Goal: Task Accomplishment & Management: Manage account settings

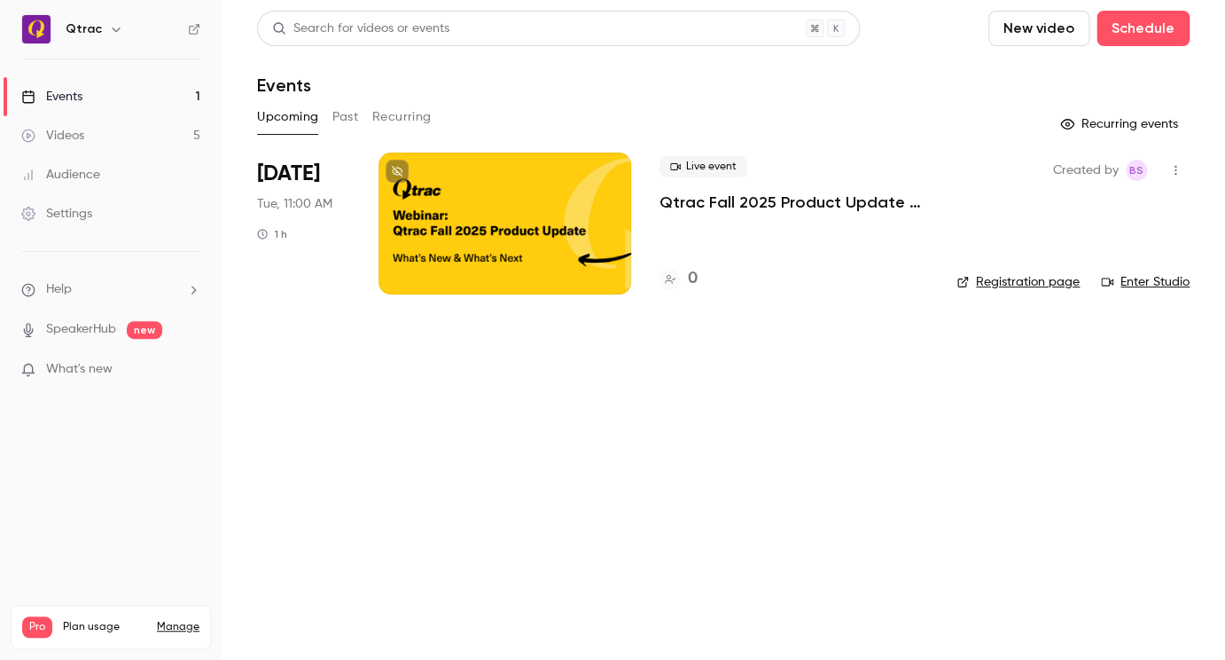
click at [80, 98] on div "Events" at bounding box center [51, 97] width 61 height 18
click at [71, 95] on div "Events" at bounding box center [51, 97] width 61 height 18
click at [480, 252] on div at bounding box center [505, 223] width 253 height 142
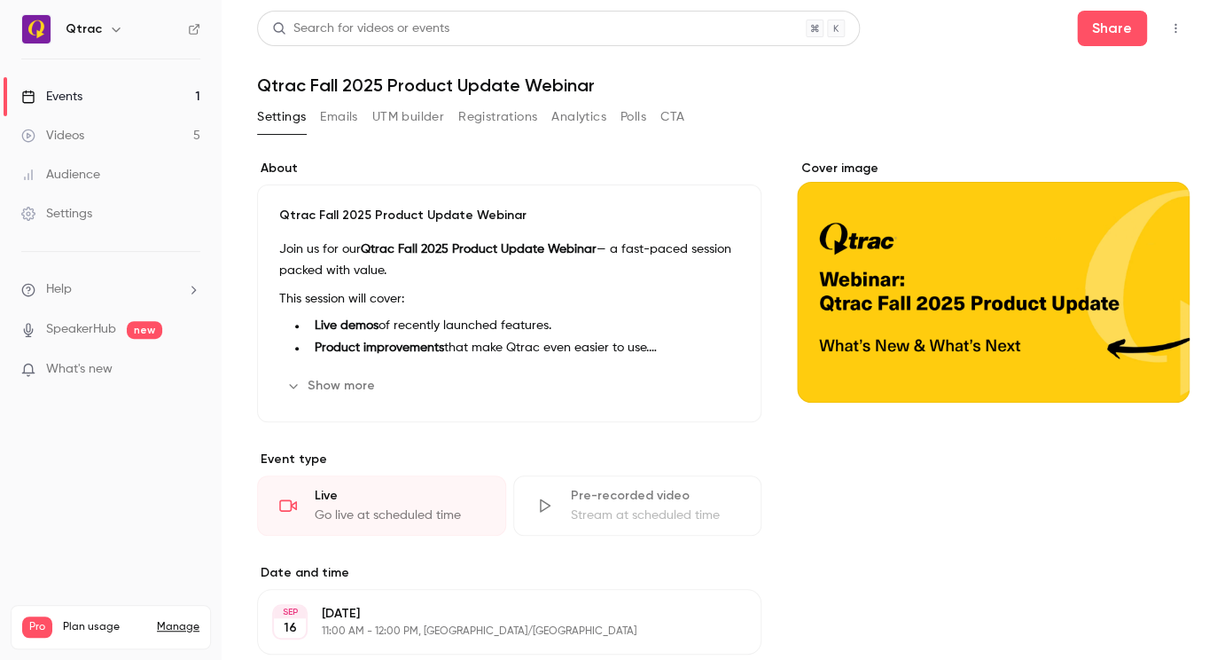
scroll to position [478, 0]
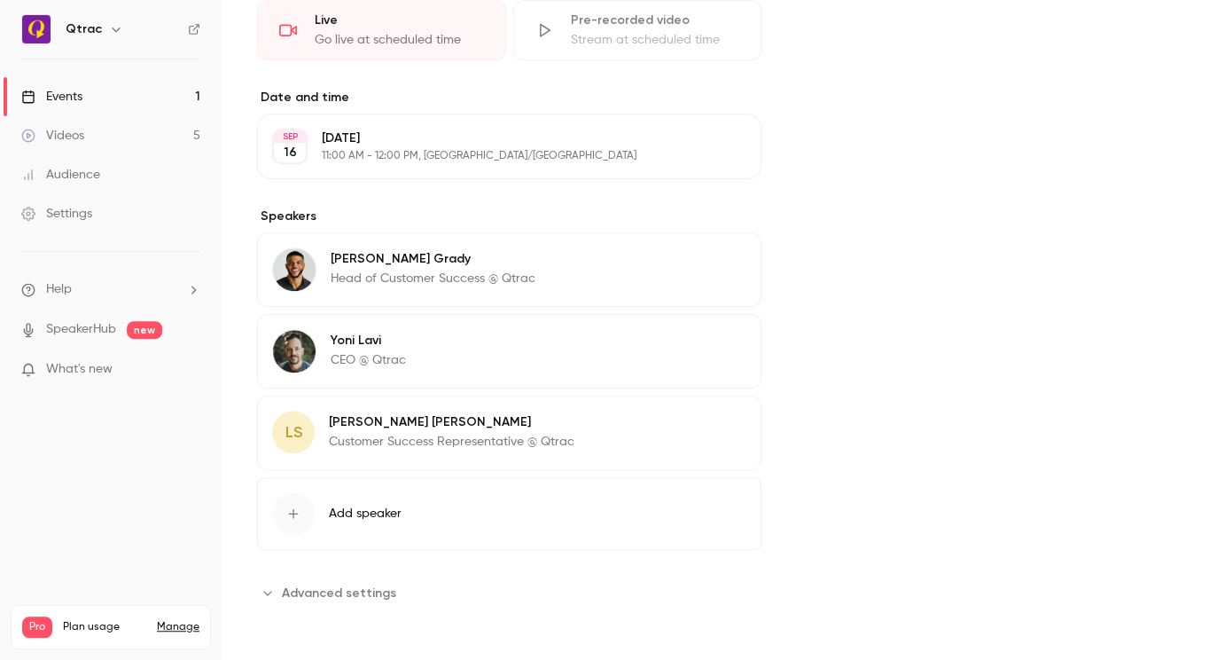
click at [714, 423] on button "Edit" at bounding box center [714, 424] width 65 height 28
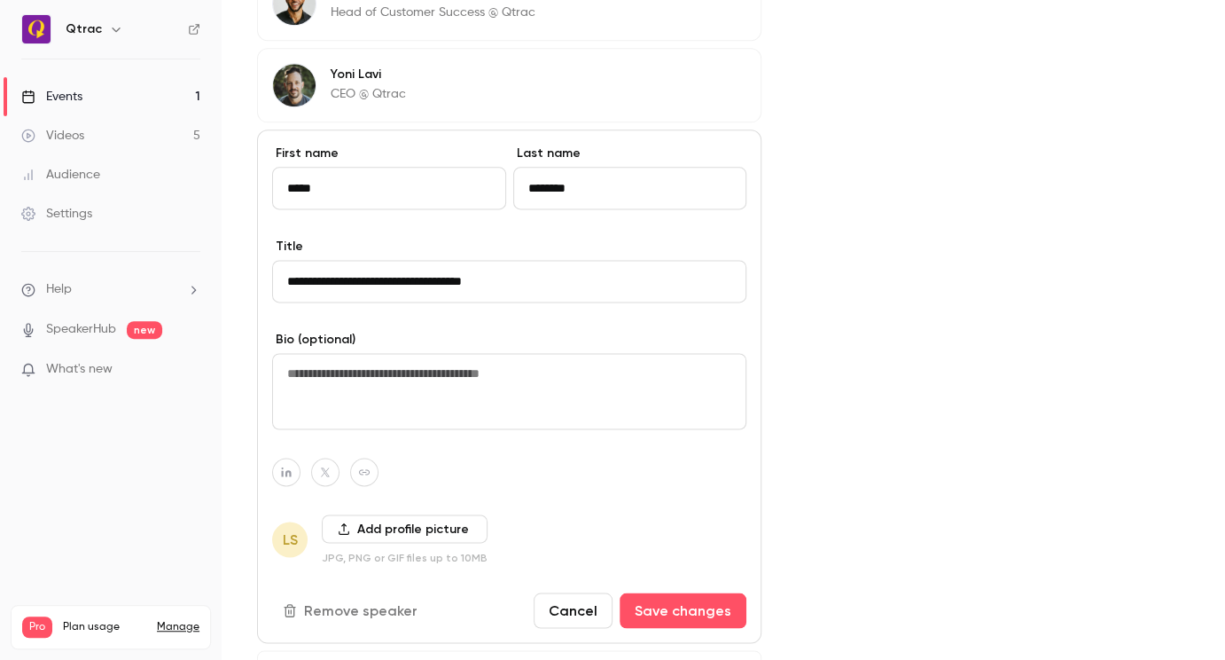
scroll to position [742, 0]
click at [398, 537] on button "Add profile picture" at bounding box center [405, 527] width 166 height 28
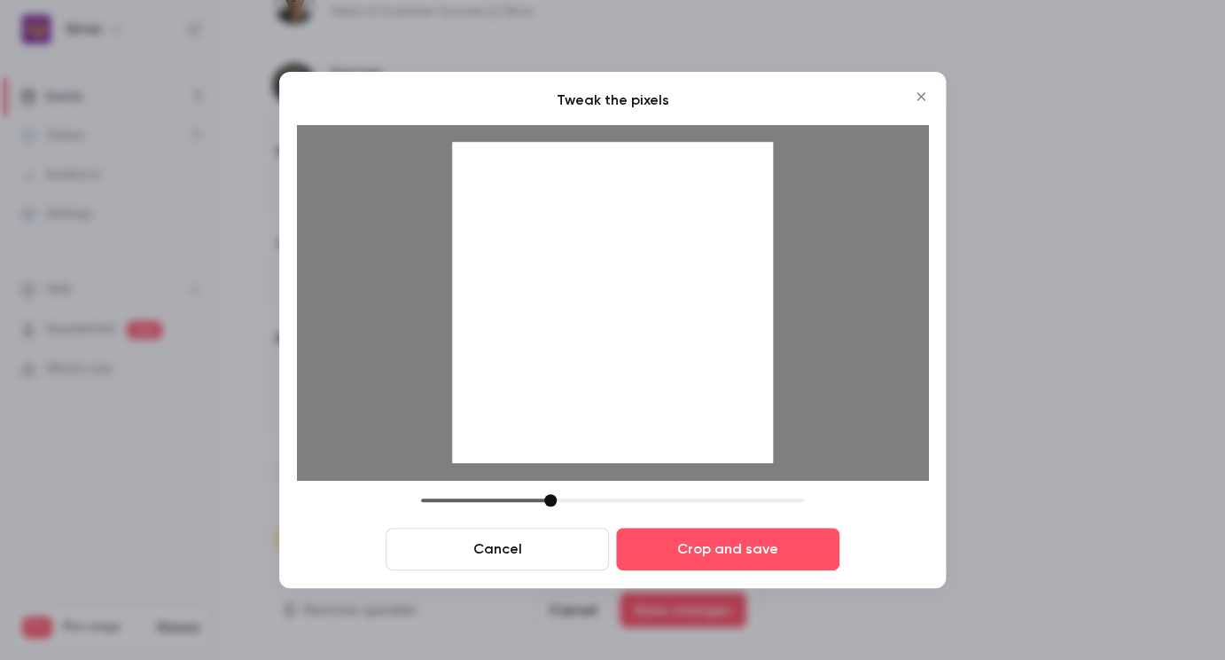
click at [549, 501] on div at bounding box center [550, 500] width 12 height 12
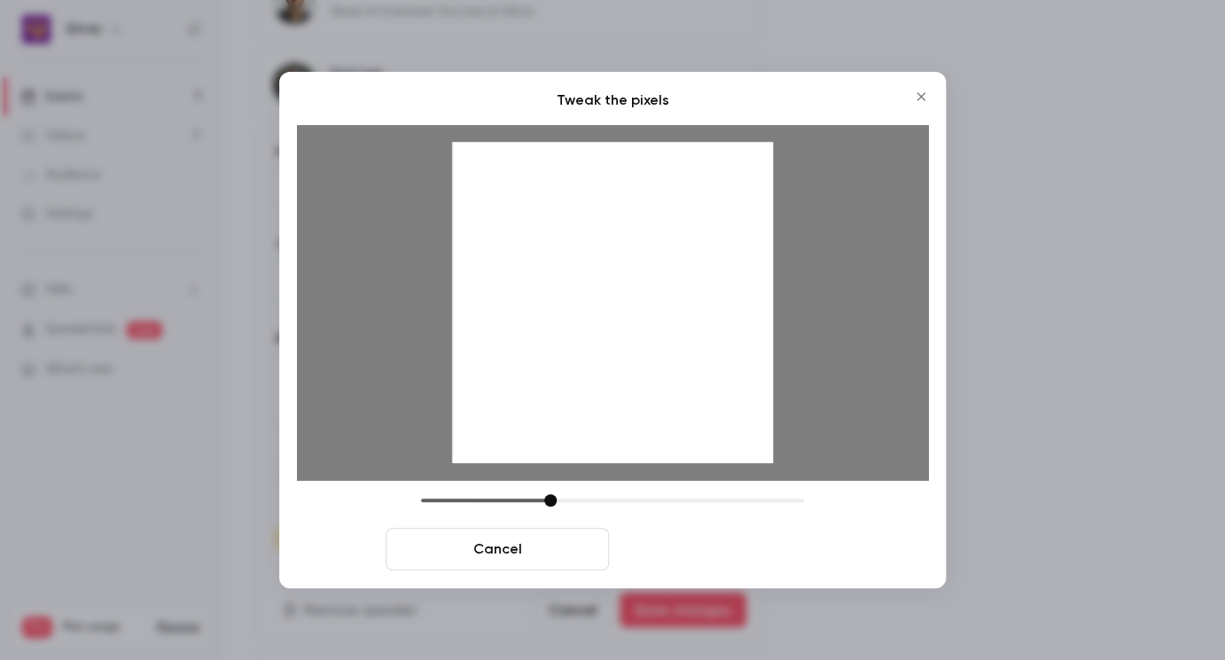
click at [756, 557] on button "Crop and save" at bounding box center [727, 548] width 223 height 43
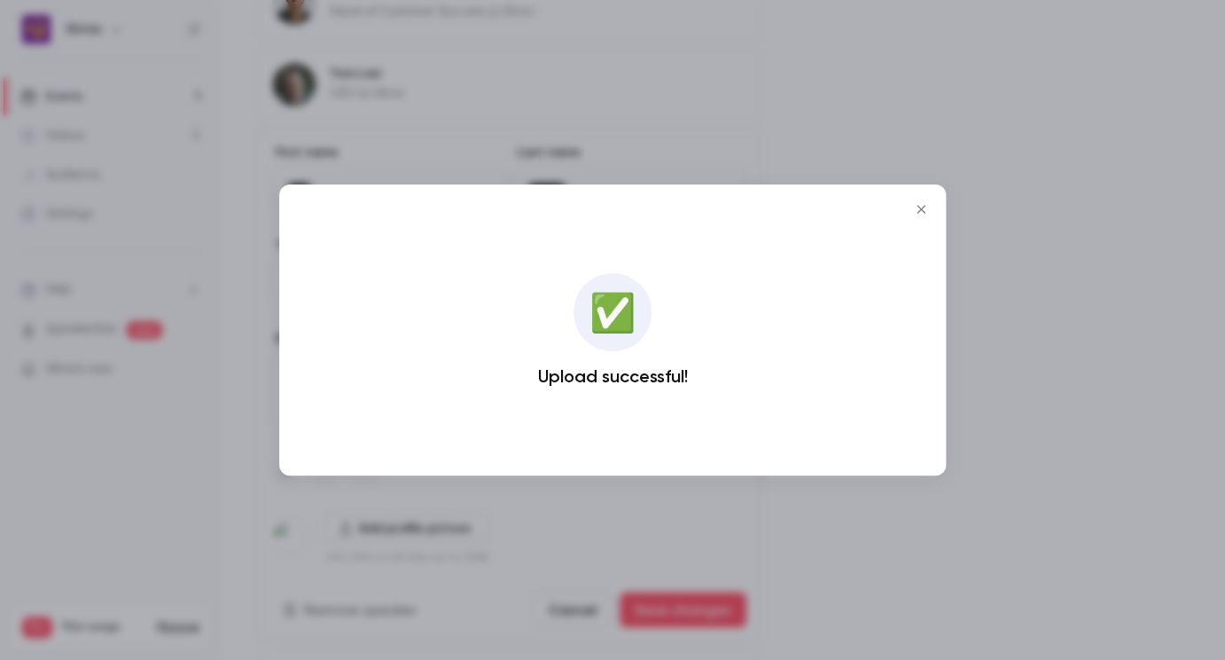
click at [918, 206] on icon "Close" at bounding box center [920, 209] width 21 height 14
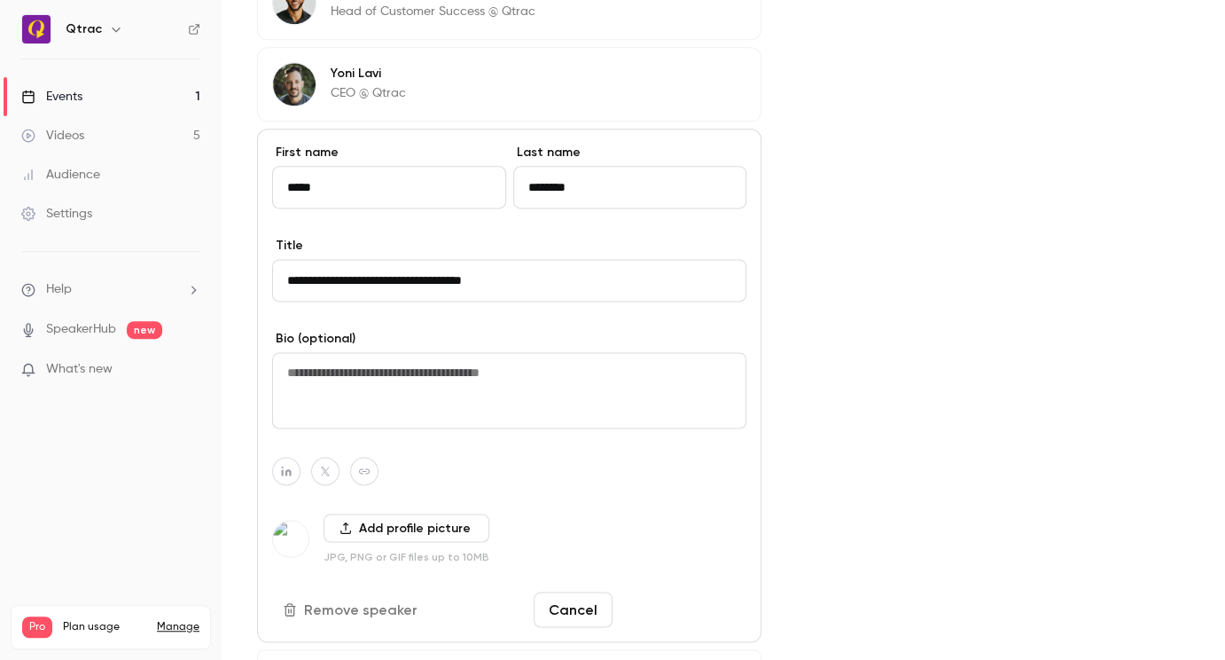
click at [714, 614] on button "Save changes" at bounding box center [683, 608] width 127 height 35
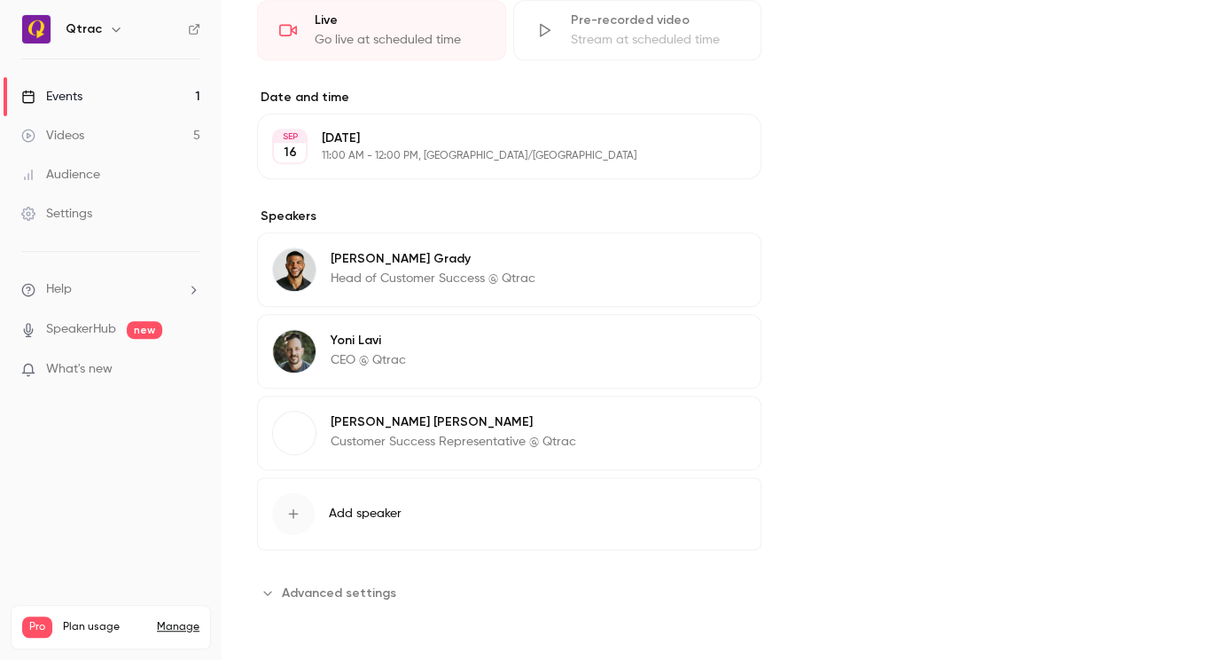
scroll to position [478, 0]
click at [723, 432] on button "Edit" at bounding box center [714, 424] width 65 height 28
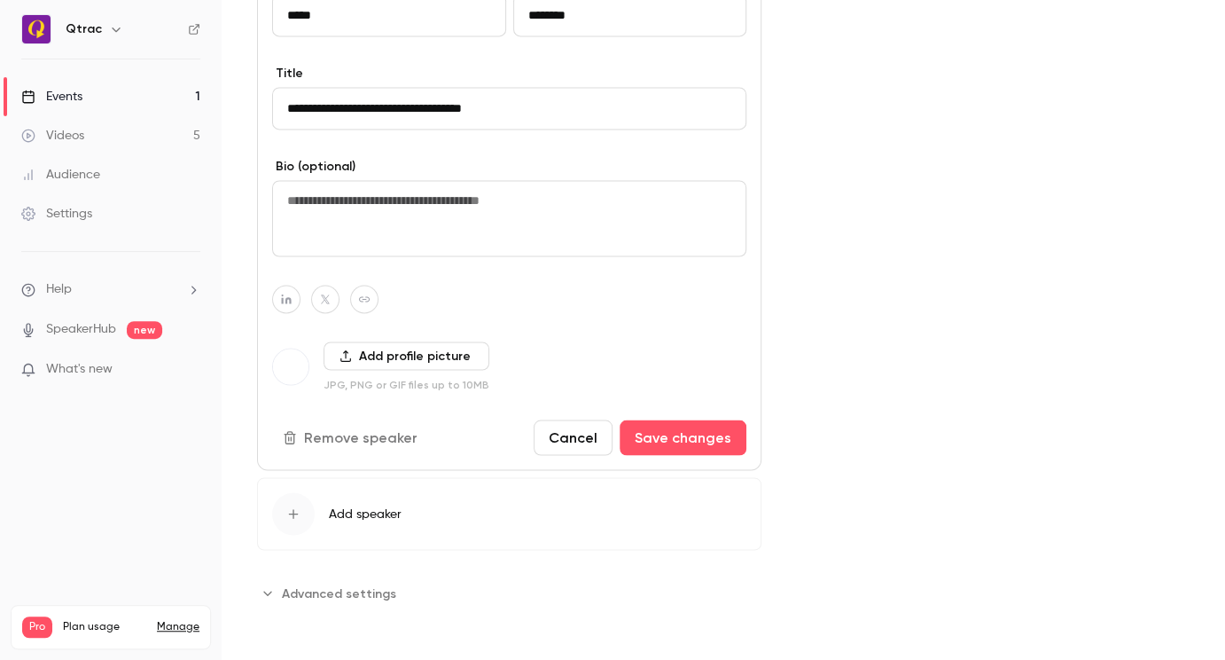
scroll to position [918, 0]
click at [415, 355] on button "Add profile picture" at bounding box center [407, 355] width 166 height 28
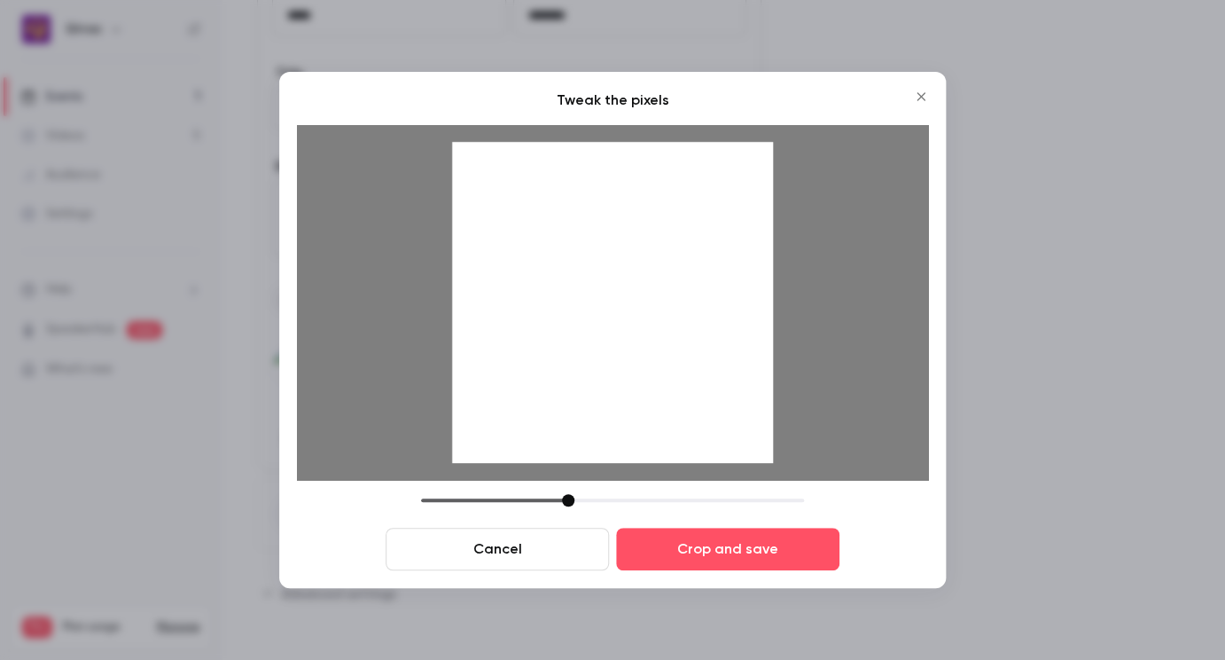
drag, startPoint x: 547, startPoint y: 499, endPoint x: 569, endPoint y: 499, distance: 22.2
click at [568, 499] on div at bounding box center [568, 500] width 12 height 12
drag, startPoint x: 644, startPoint y: 316, endPoint x: 651, endPoint y: 347, distance: 31.8
click at [651, 347] on div at bounding box center [612, 302] width 321 height 321
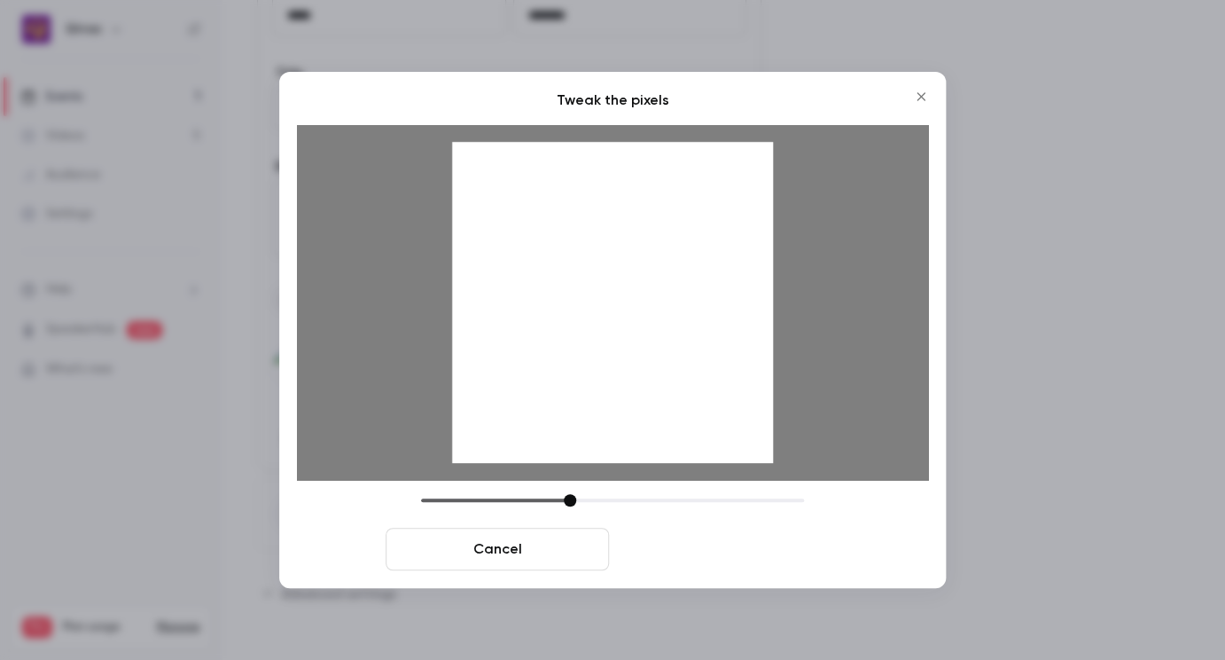
click at [729, 556] on button "Crop and save" at bounding box center [727, 548] width 223 height 43
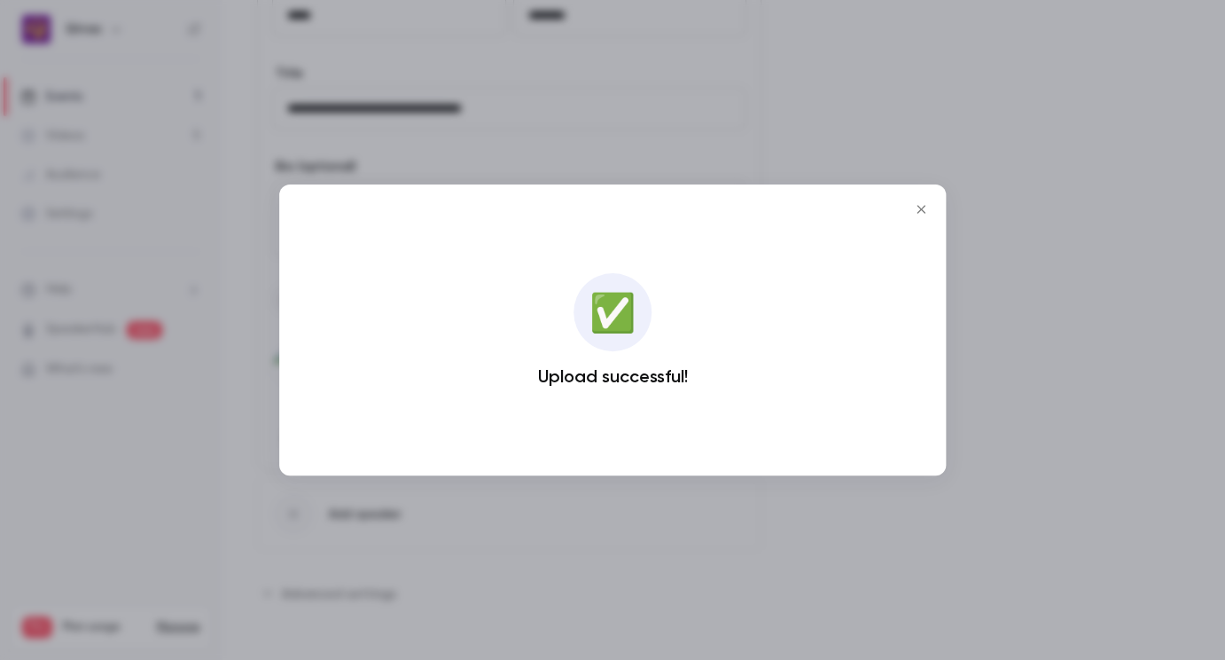
click at [922, 207] on icon "Close" at bounding box center [920, 209] width 21 height 14
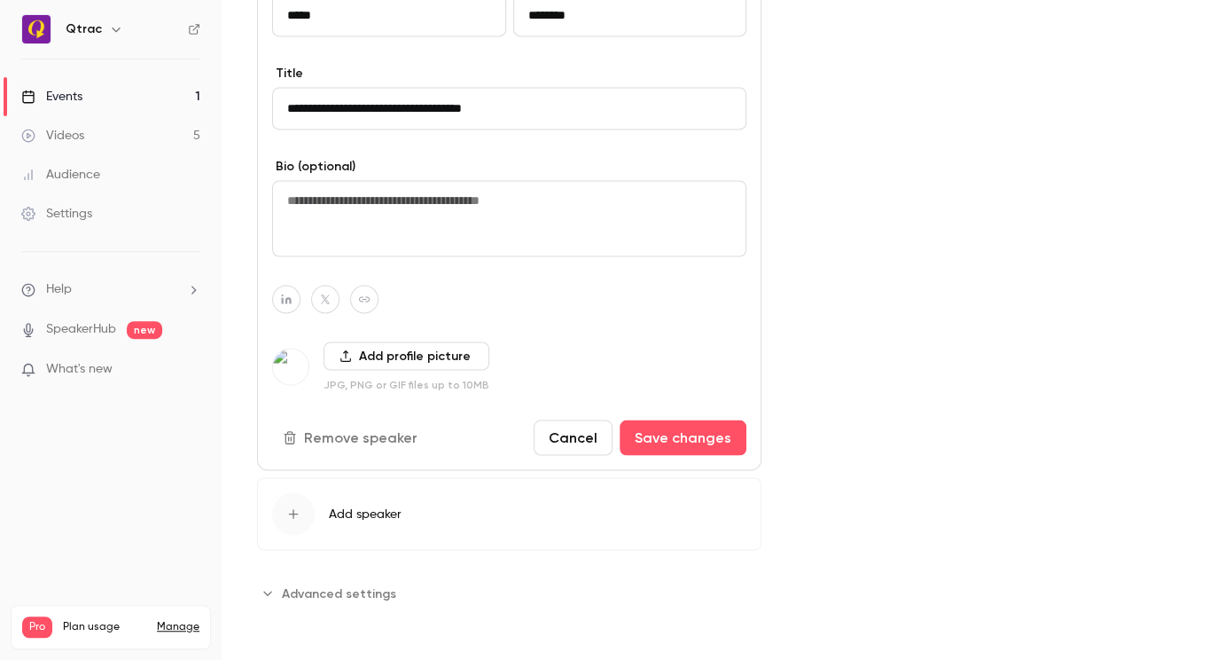
click at [708, 441] on button "Save changes" at bounding box center [683, 436] width 127 height 35
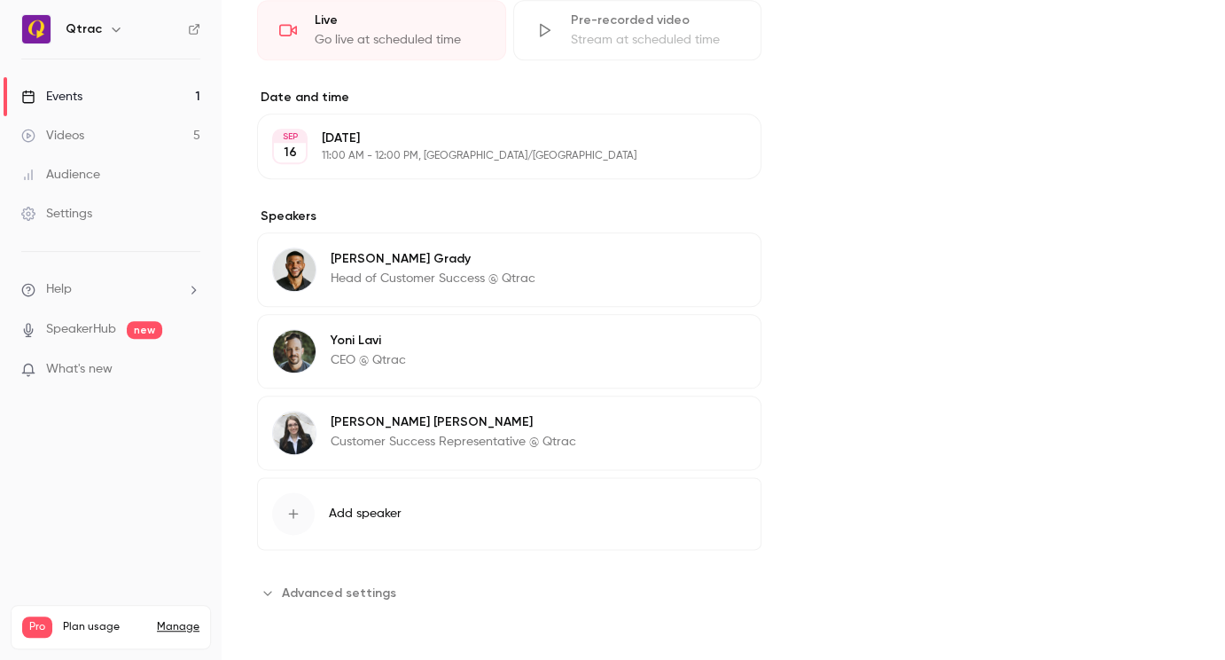
scroll to position [478, 0]
click at [818, 441] on div "Cover image" at bounding box center [993, 145] width 393 height 922
click at [59, 95] on div "Events" at bounding box center [51, 97] width 61 height 18
